Goal: Task Accomplishment & Management: Use online tool/utility

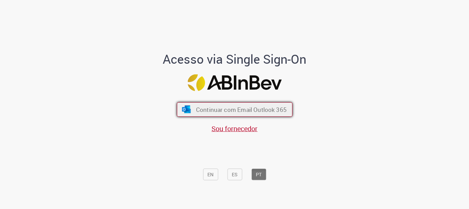
click at [196, 113] on span "Continuar com Email Outlook 365" at bounding box center [241, 109] width 91 height 8
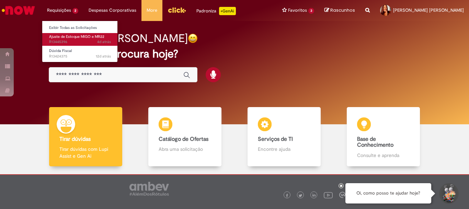
click at [62, 35] on span "Ajuste de Estoque MIGO e MR22" at bounding box center [76, 36] width 55 height 5
